Goal: Transaction & Acquisition: Register for event/course

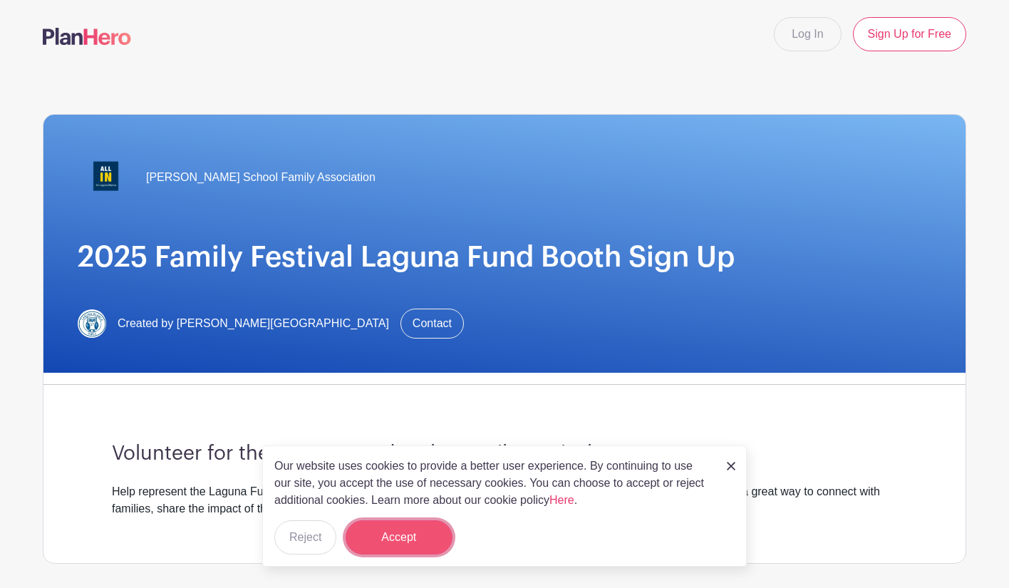
click at [423, 535] on button "Accept" at bounding box center [399, 537] width 107 height 34
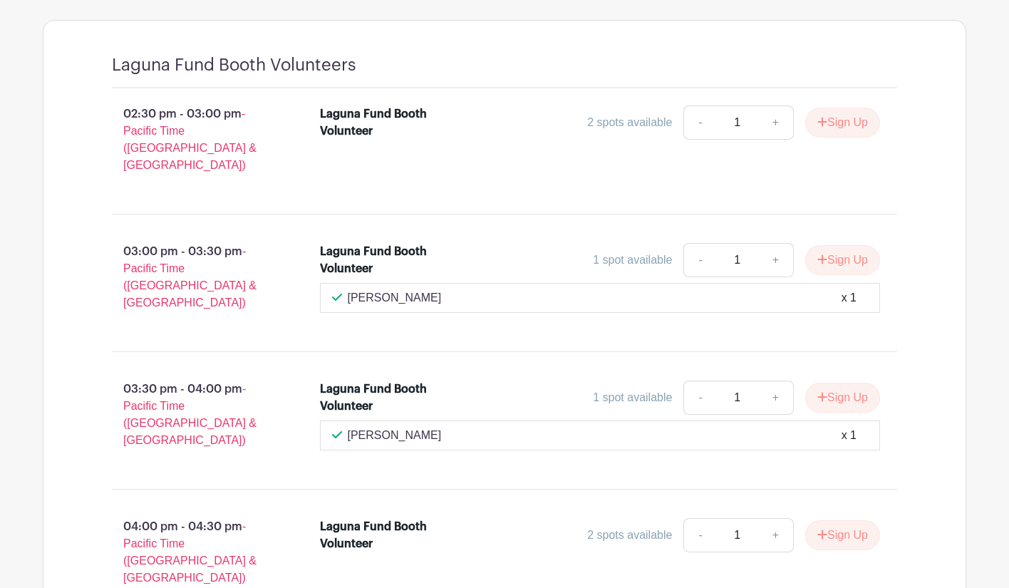
scroll to position [784, 0]
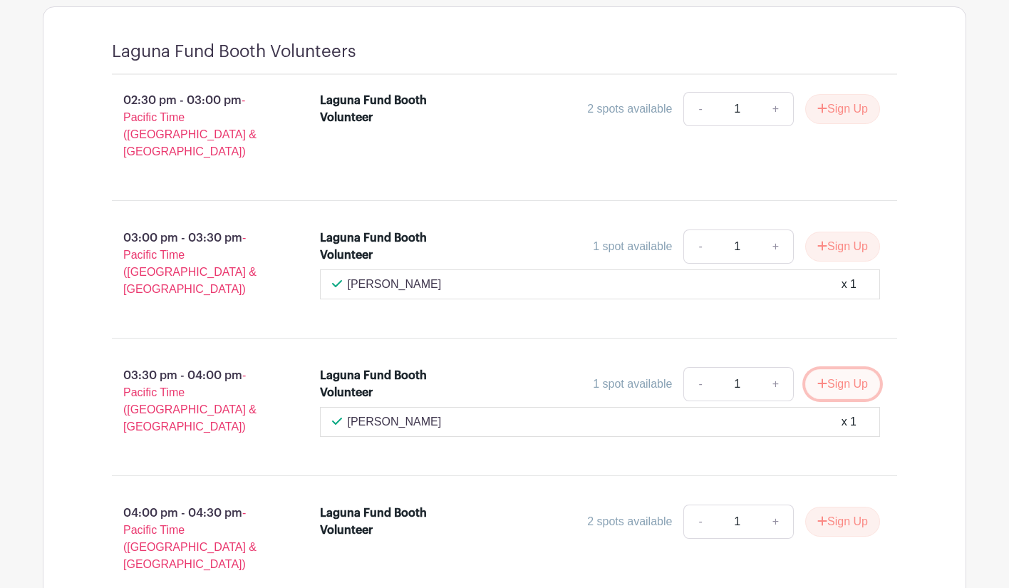
click at [845, 369] on button "Sign Up" at bounding box center [842, 384] width 75 height 30
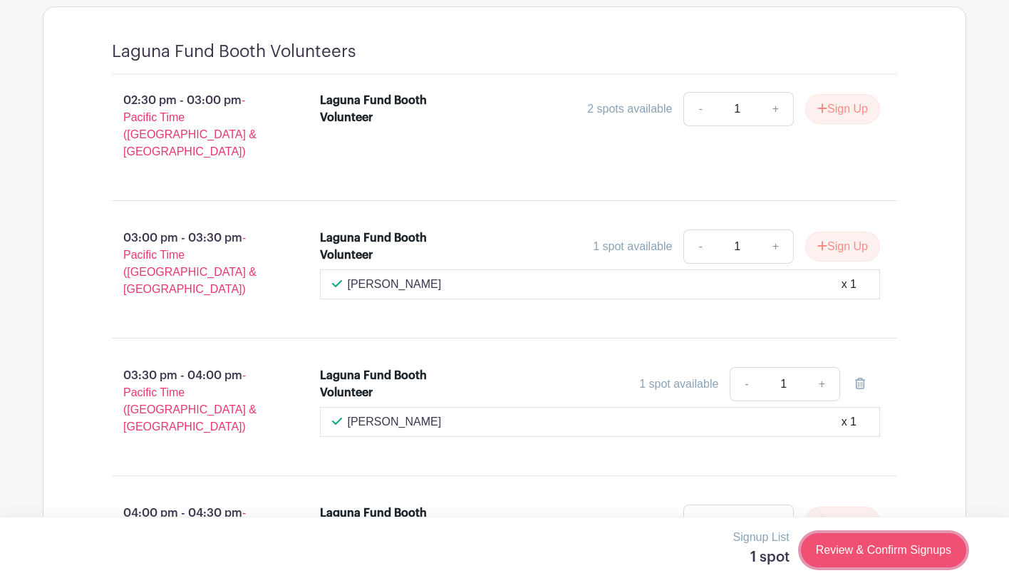
click at [850, 548] on link "Review & Confirm Signups" at bounding box center [883, 550] width 165 height 34
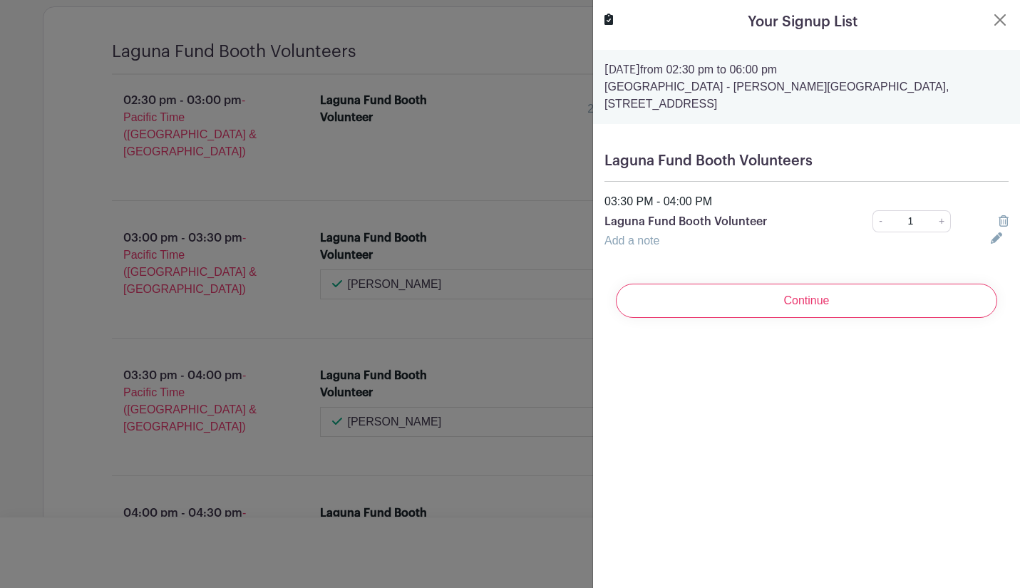
click at [783, 297] on input "Continue" at bounding box center [806, 301] width 381 height 34
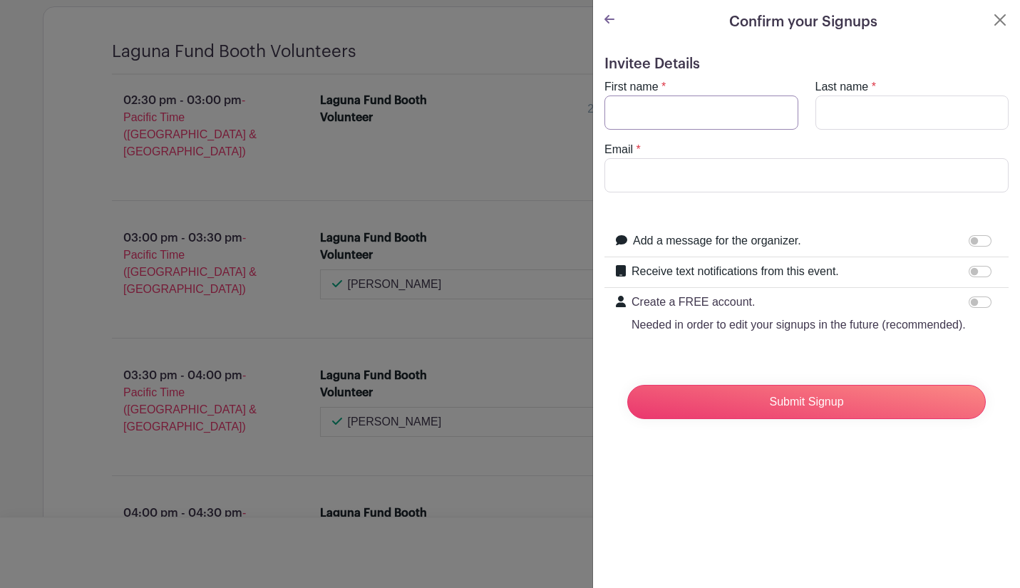
click at [671, 105] on input "First name" at bounding box center [701, 113] width 194 height 34
type input "[PERSON_NAME]"
type input "[EMAIL_ADDRESS][DOMAIN_NAME]"
click at [627, 385] on input "Submit Signup" at bounding box center [806, 402] width 359 height 34
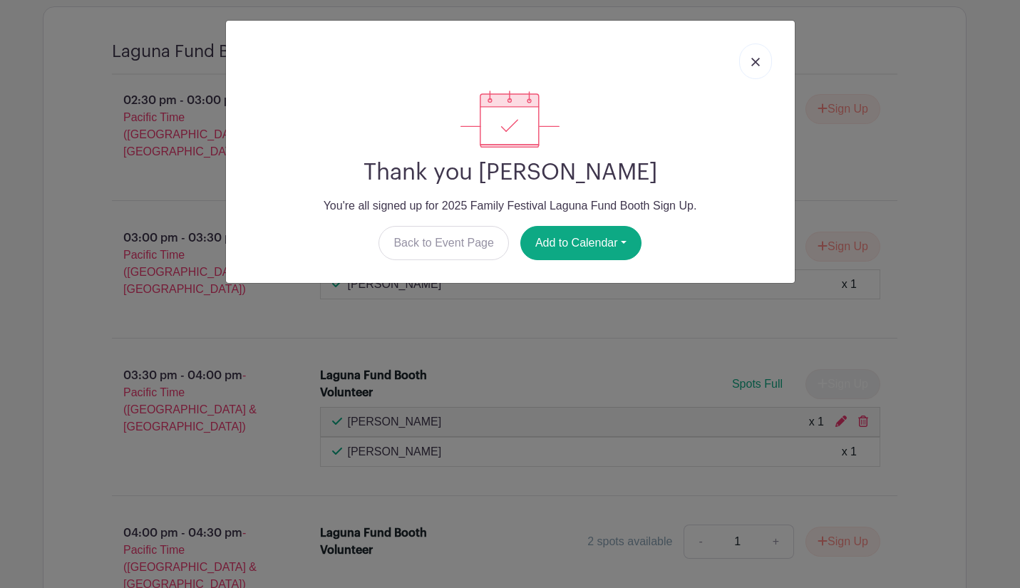
click at [748, 58] on link at bounding box center [755, 61] width 33 height 36
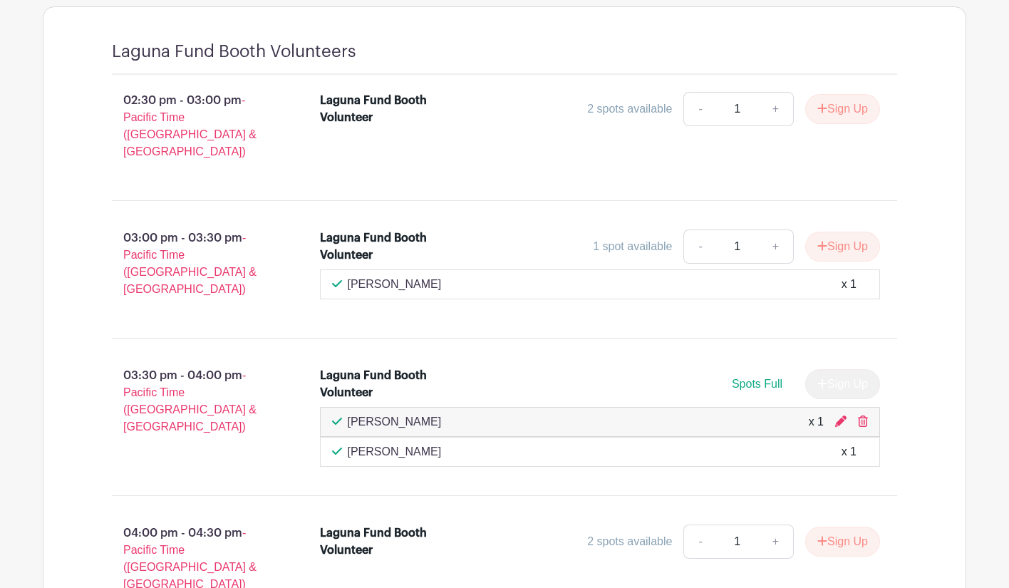
scroll to position [428, 0]
